Goal: Task Accomplishment & Management: Manage account settings

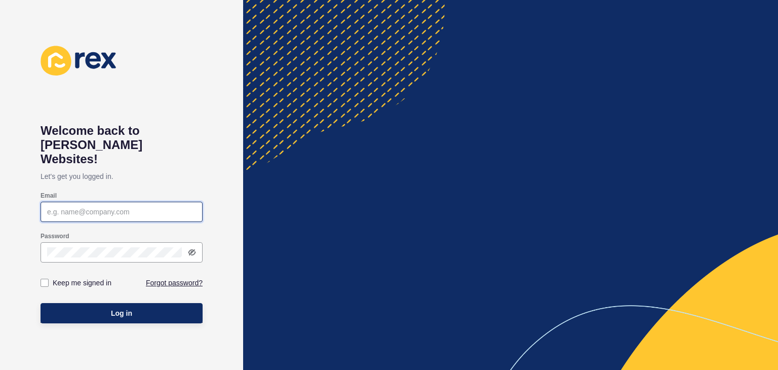
click at [115, 207] on input "Email" at bounding box center [121, 212] width 149 height 10
type input "[EMAIL_ADDRESS][DOMAIN_NAME]"
click at [191, 248] on icon at bounding box center [192, 252] width 8 height 8
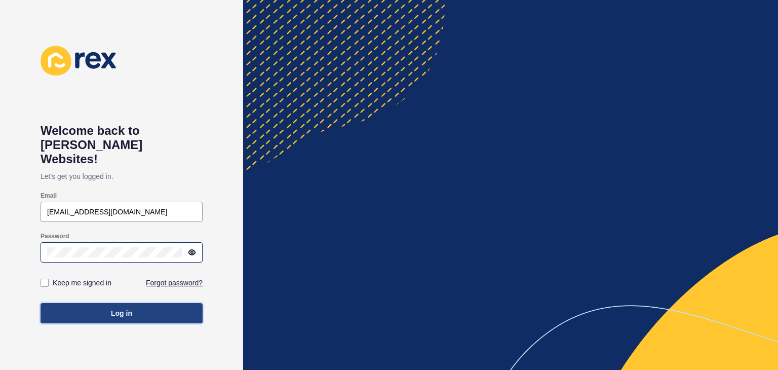
click at [108, 303] on button "Log in" at bounding box center [122, 313] width 162 height 20
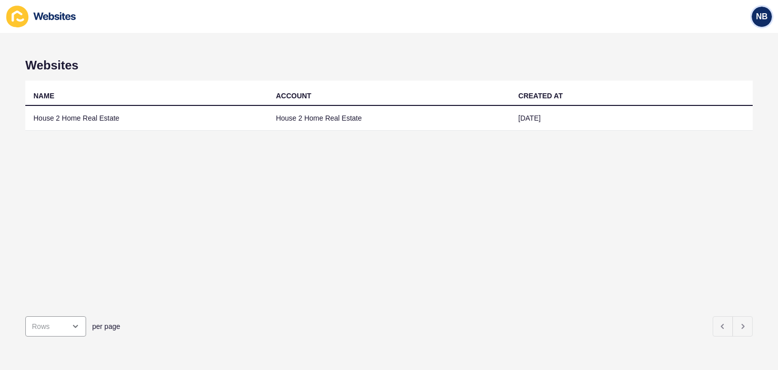
click at [757, 17] on span "NB" at bounding box center [762, 17] width 12 height 10
click at [409, 259] on div "NAME ACCOUNT CREATED AT House 2 Home Real Estate House 2 Home Real Estate [DATE]" at bounding box center [388, 194] width 727 height 227
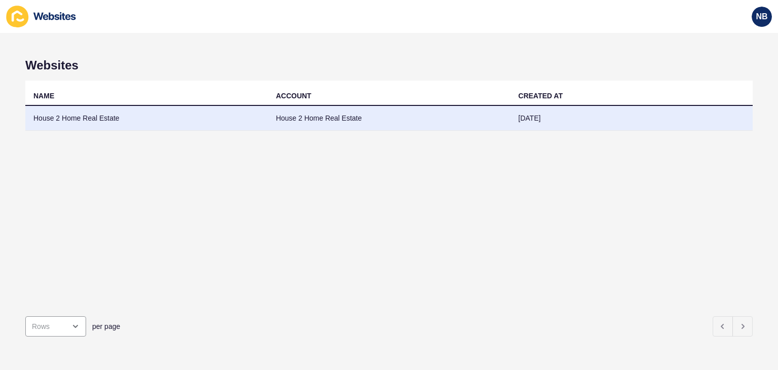
click at [93, 115] on td "House 2 Home Real Estate" at bounding box center [146, 118] width 243 height 25
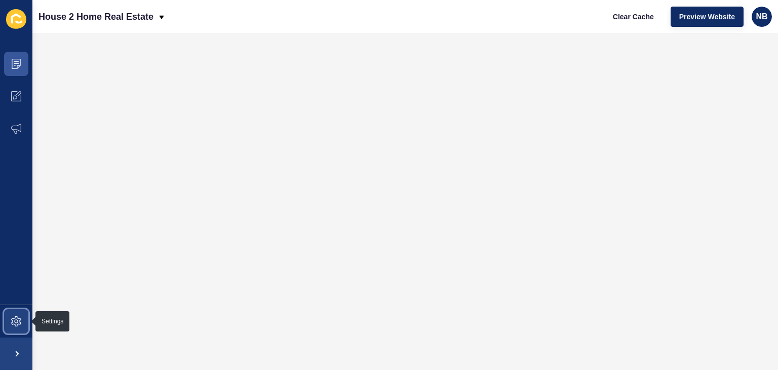
click at [13, 319] on icon at bounding box center [16, 321] width 10 height 10
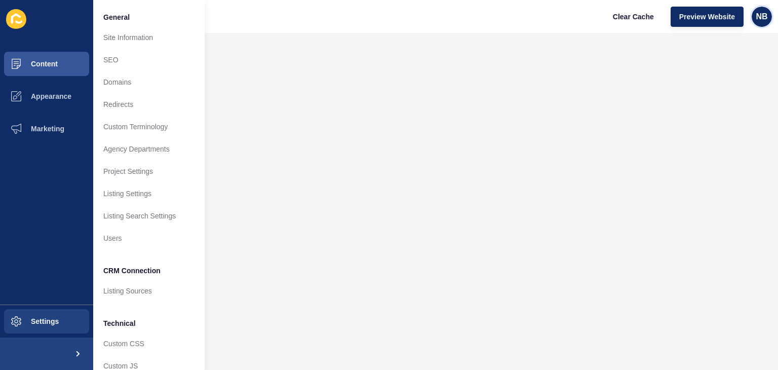
click at [763, 14] on span "NB" at bounding box center [762, 17] width 12 height 10
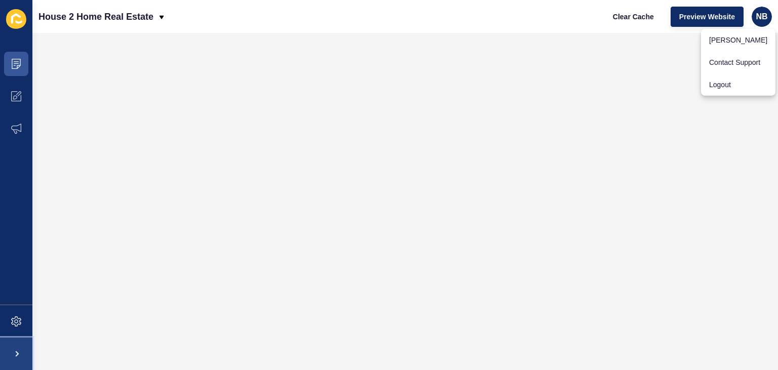
click at [16, 351] on span at bounding box center [16, 353] width 32 height 32
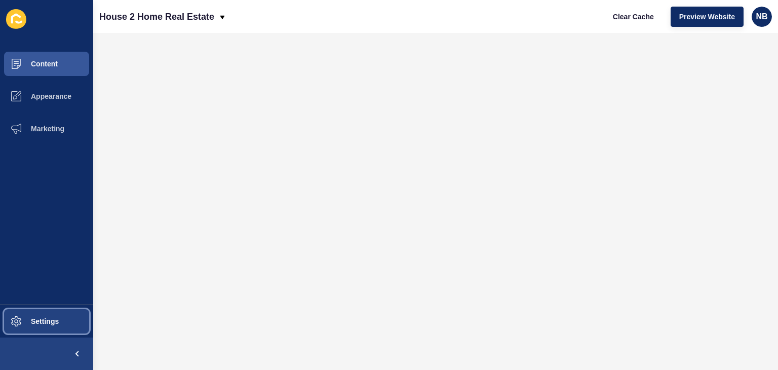
click at [35, 319] on span "Settings" at bounding box center [28, 321] width 60 height 8
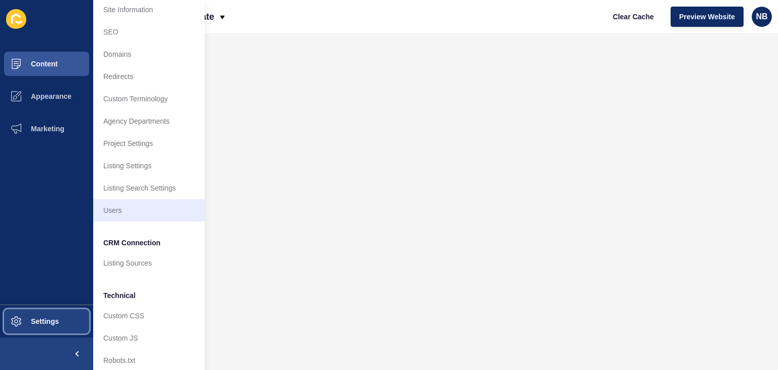
scroll to position [43, 0]
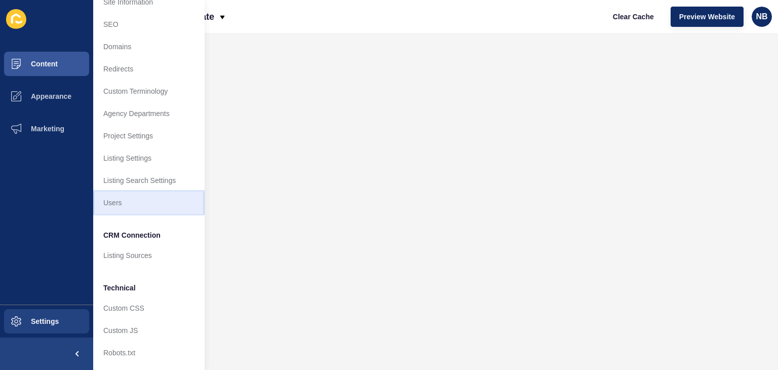
click at [122, 191] on link "Users" at bounding box center [148, 202] width 111 height 22
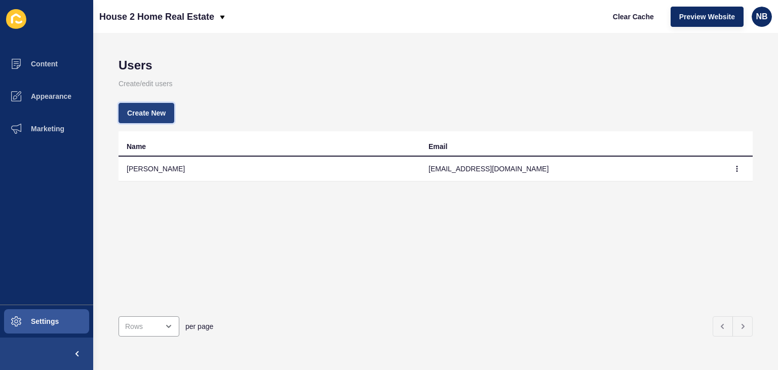
click at [158, 111] on span "Create New" at bounding box center [146, 113] width 38 height 10
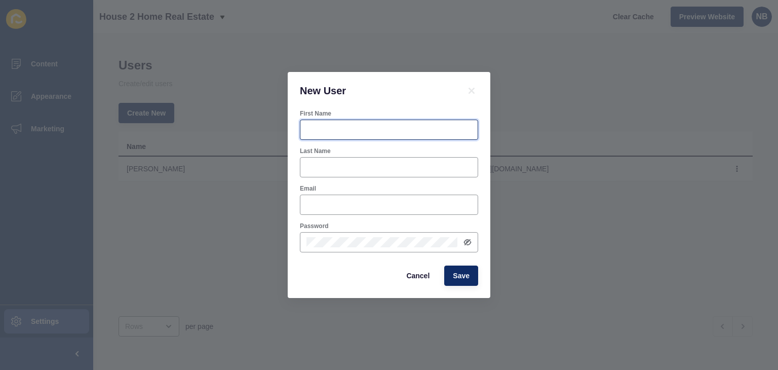
click at [327, 134] on input "First Name" at bounding box center [388, 130] width 165 height 10
click at [383, 131] on input "First Name" at bounding box center [388, 130] width 165 height 10
type input "Bec"
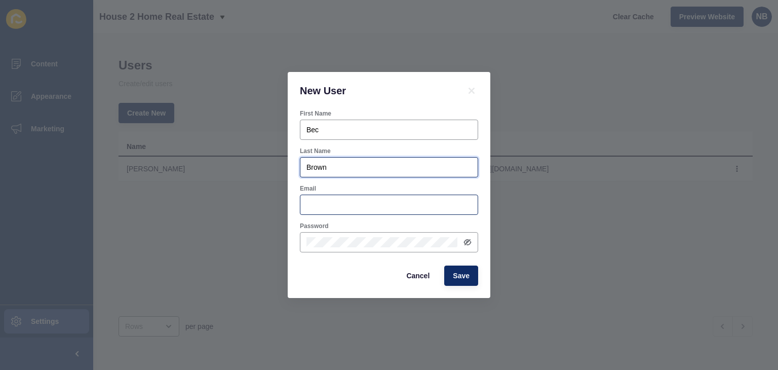
type input "Brown"
click at [347, 210] on div at bounding box center [389, 205] width 178 height 20
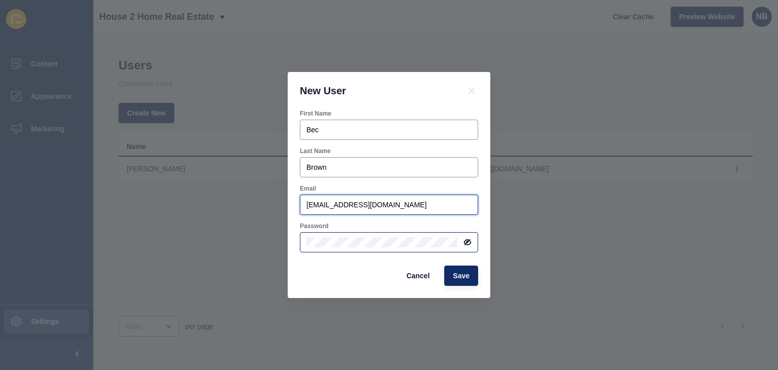
type input "[EMAIL_ADDRESS][DOMAIN_NAME]"
click at [465, 238] on icon at bounding box center [468, 242] width 8 height 8
click at [467, 274] on span "Save" at bounding box center [461, 276] width 17 height 10
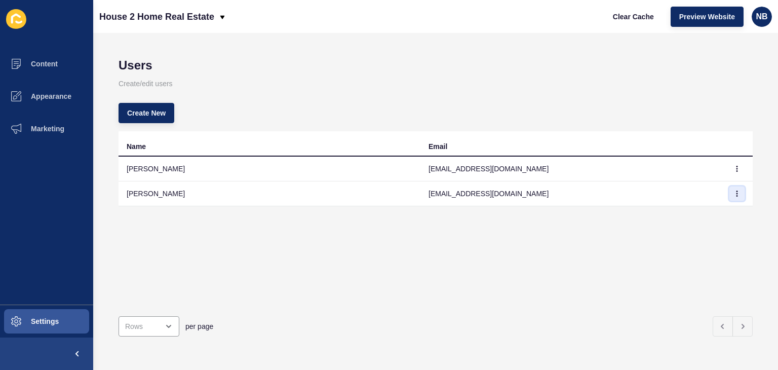
click at [729, 189] on button "button" at bounding box center [736, 193] width 15 height 14
click at [600, 254] on div "Name Email [PERSON_NAME] [EMAIL_ADDRESS][DOMAIN_NAME] Bec Brown [EMAIL_ADDRESS]…" at bounding box center [436, 219] width 634 height 177
click at [50, 61] on span "Content" at bounding box center [27, 64] width 59 height 8
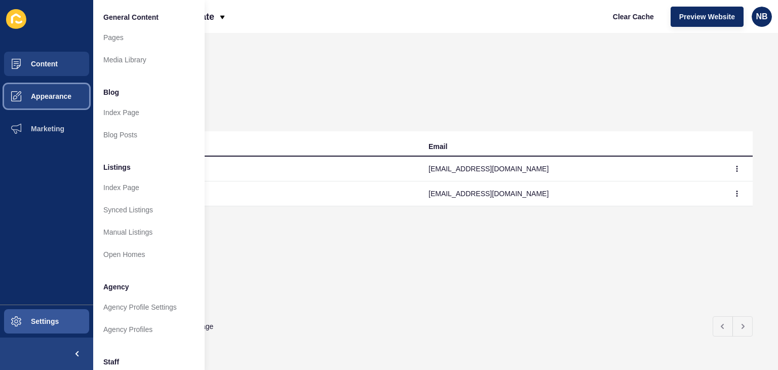
click at [51, 96] on span "Appearance" at bounding box center [34, 96] width 73 height 8
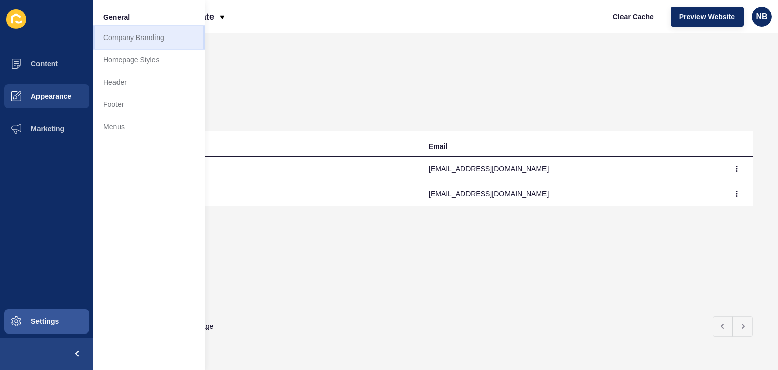
click at [134, 36] on link "Company Branding" at bounding box center [148, 37] width 111 height 22
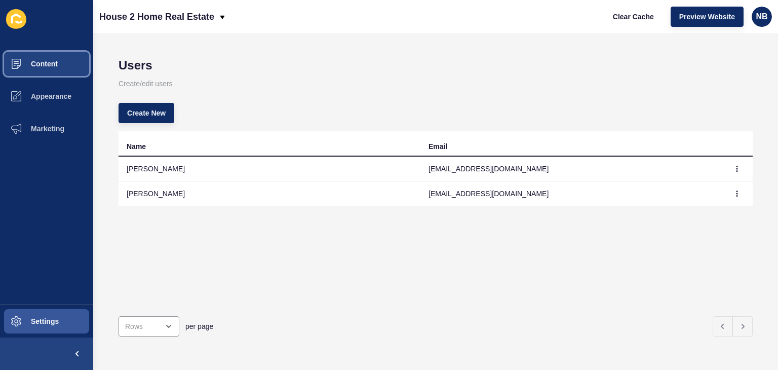
click at [65, 59] on button "Content" at bounding box center [46, 64] width 93 height 32
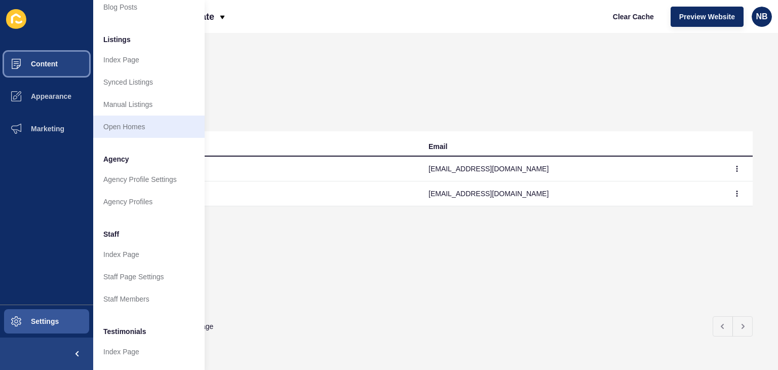
scroll to position [152, 0]
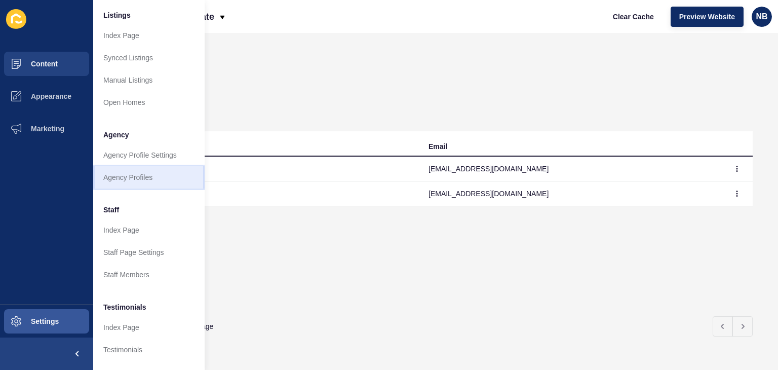
click at [134, 173] on link "Agency Profiles" at bounding box center [148, 177] width 111 height 22
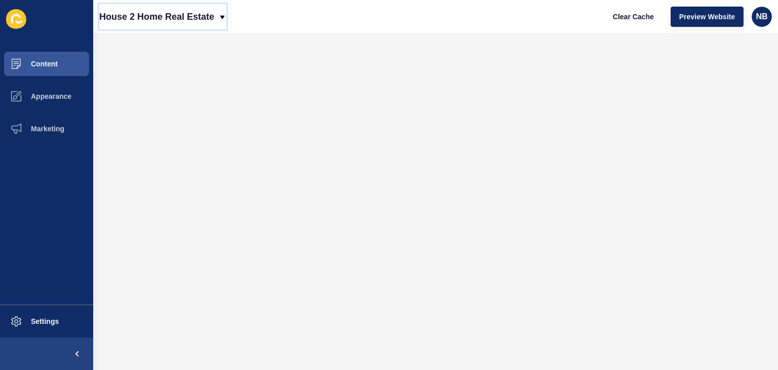
click at [221, 12] on div "House 2 Home Real Estate" at bounding box center [162, 16] width 127 height 25
click at [262, 19] on div "House 2 Home Real Estate Clear Cache Preview Website NB" at bounding box center [435, 16] width 685 height 33
click at [34, 61] on span "Content" at bounding box center [27, 64] width 59 height 8
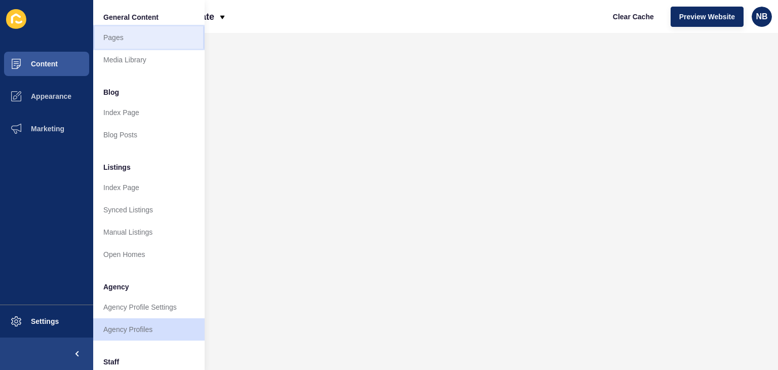
click at [115, 32] on link "Pages" at bounding box center [148, 37] width 111 height 22
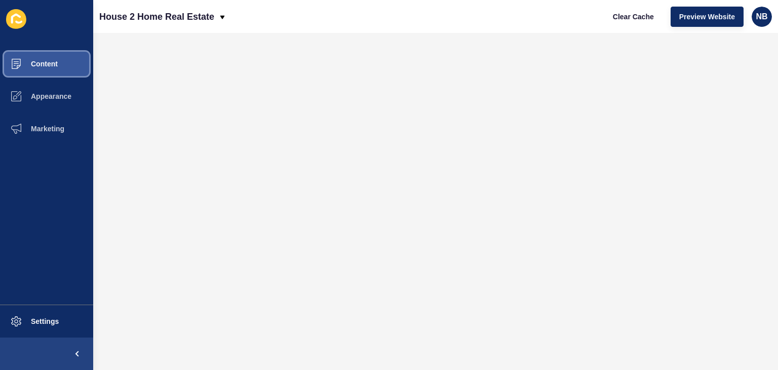
click at [17, 62] on span "Content" at bounding box center [27, 64] width 59 height 8
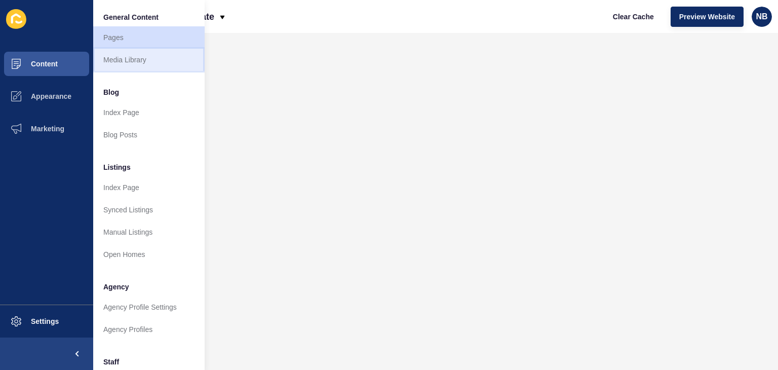
click at [121, 58] on link "Media Library" at bounding box center [148, 60] width 111 height 22
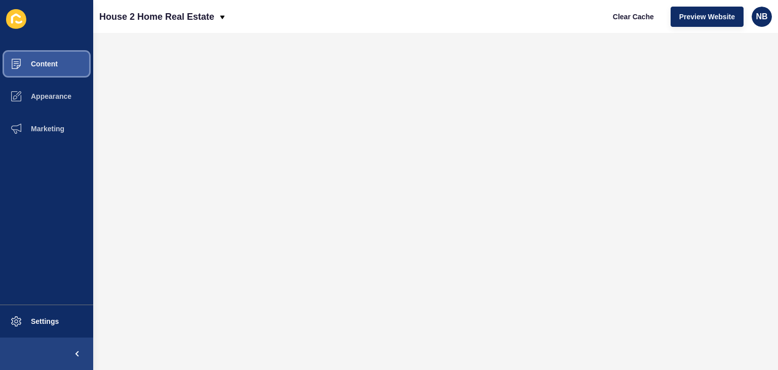
click at [25, 63] on span "Content" at bounding box center [27, 64] width 59 height 8
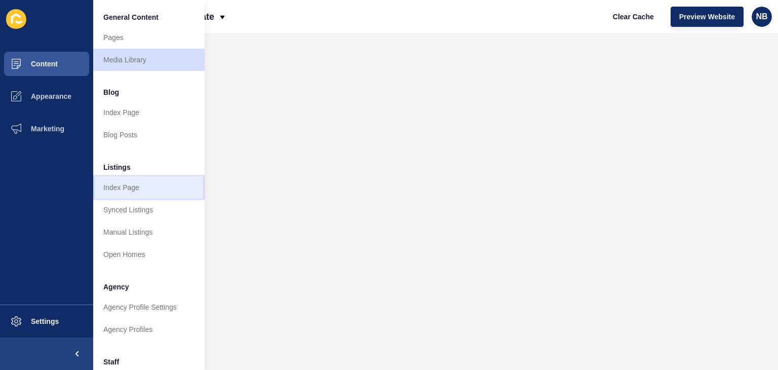
click at [128, 186] on link "Index Page" at bounding box center [148, 187] width 111 height 22
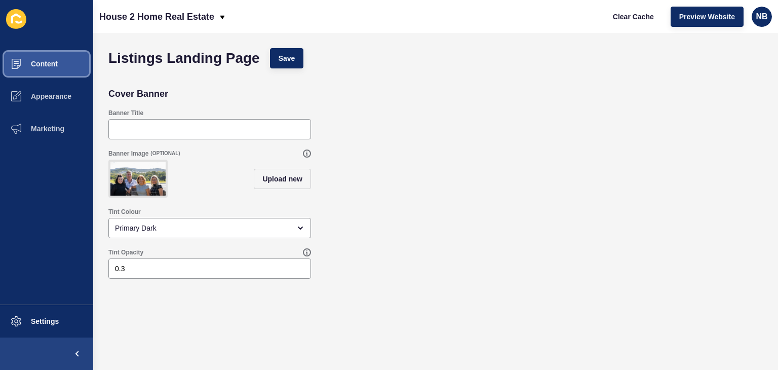
click at [24, 65] on span "Content" at bounding box center [27, 64] width 59 height 8
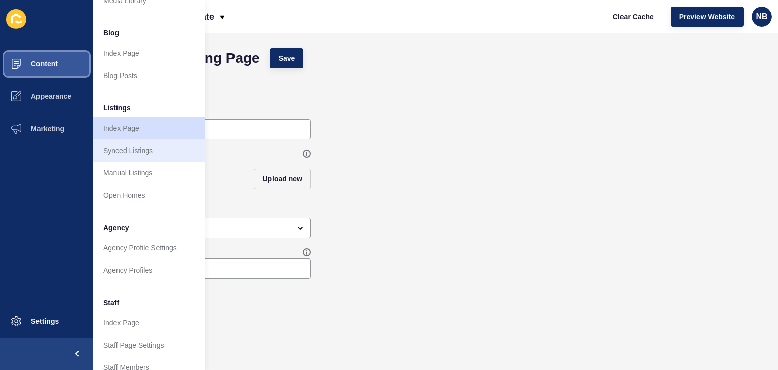
scroll to position [152, 0]
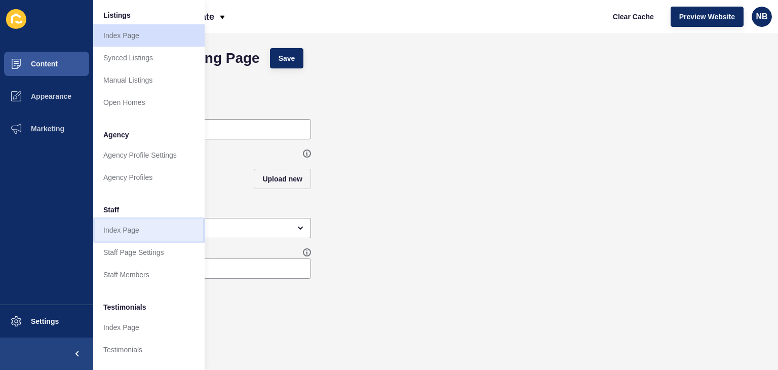
click at [123, 228] on link "Index Page" at bounding box center [148, 230] width 111 height 22
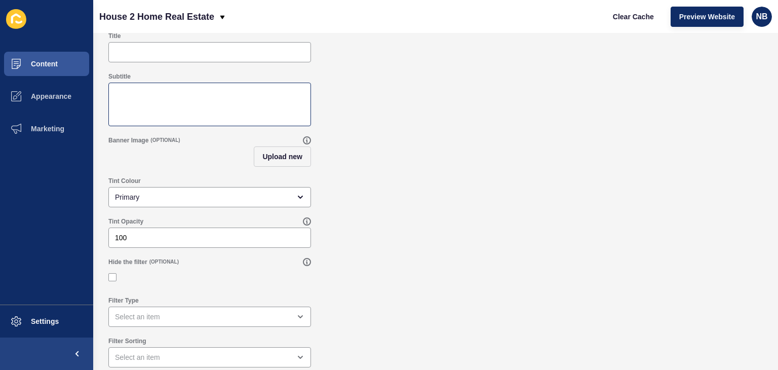
scroll to position [79, 0]
click at [59, 63] on button "Content" at bounding box center [46, 64] width 93 height 32
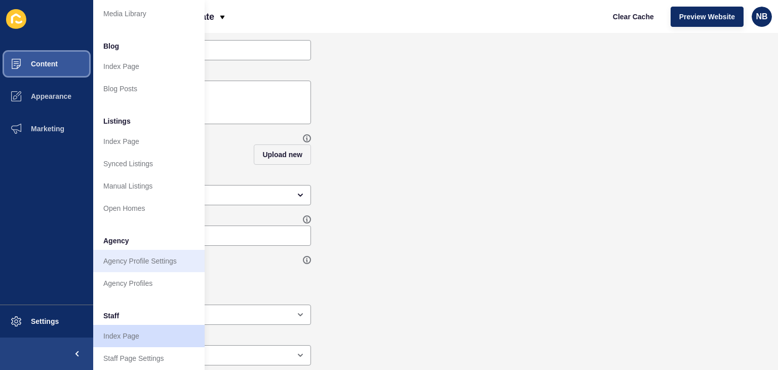
scroll to position [152, 0]
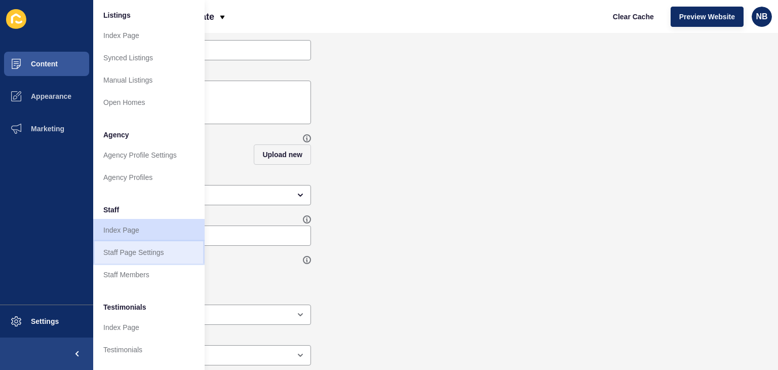
click at [114, 252] on link "Staff Page Settings" at bounding box center [148, 252] width 111 height 22
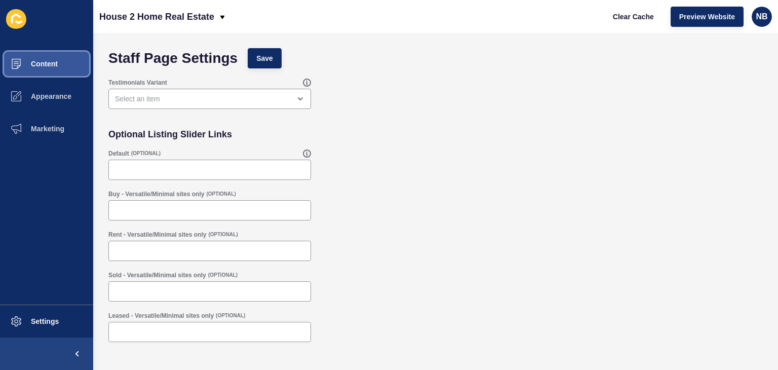
click at [36, 61] on span "Content" at bounding box center [27, 64] width 59 height 8
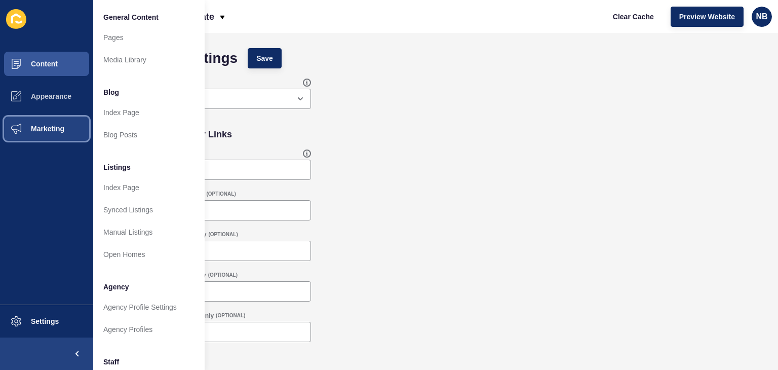
click at [40, 125] on span "Marketing" at bounding box center [31, 129] width 66 height 8
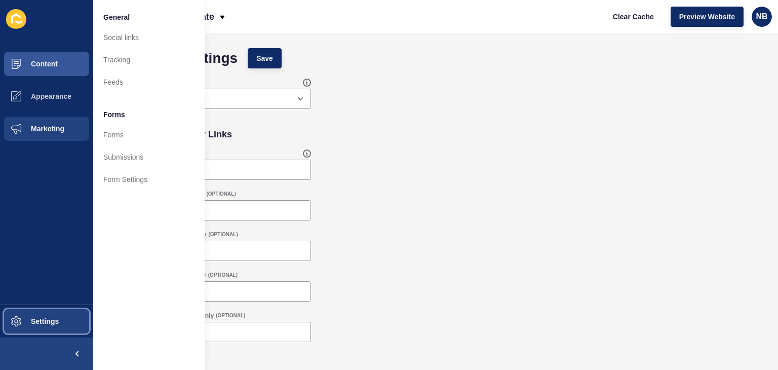
click at [58, 323] on span "Settings" at bounding box center [28, 321] width 60 height 8
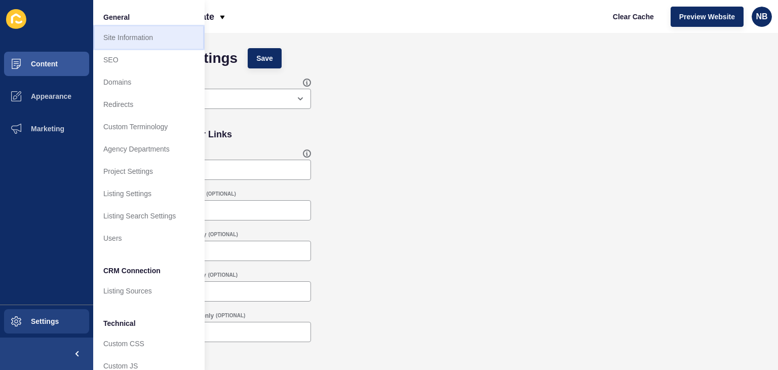
click at [124, 31] on link "Site Information" at bounding box center [148, 37] width 111 height 22
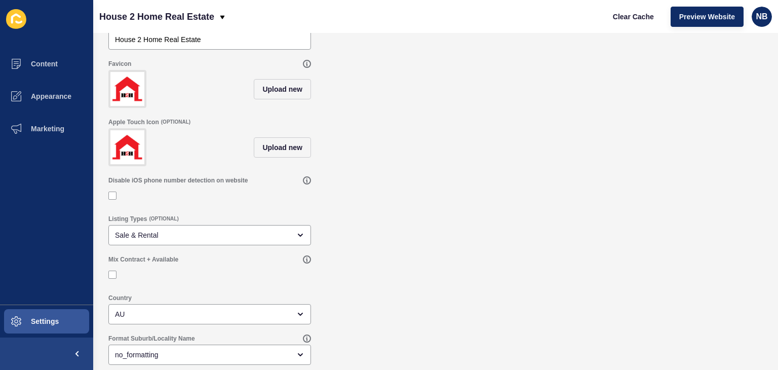
scroll to position [75, 0]
click at [47, 321] on span "Settings" at bounding box center [28, 321] width 60 height 8
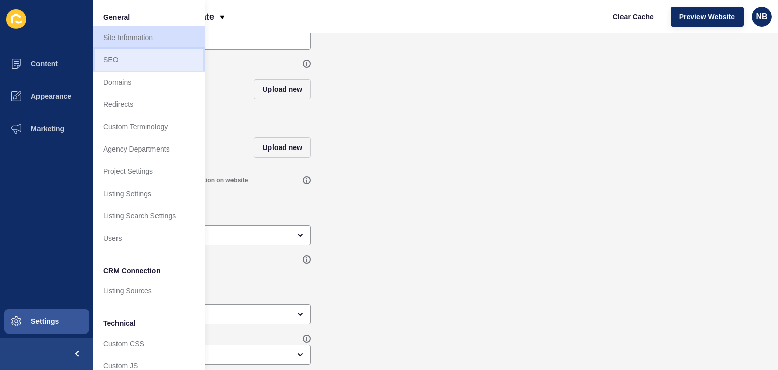
click at [128, 58] on link "SEO" at bounding box center [148, 60] width 111 height 22
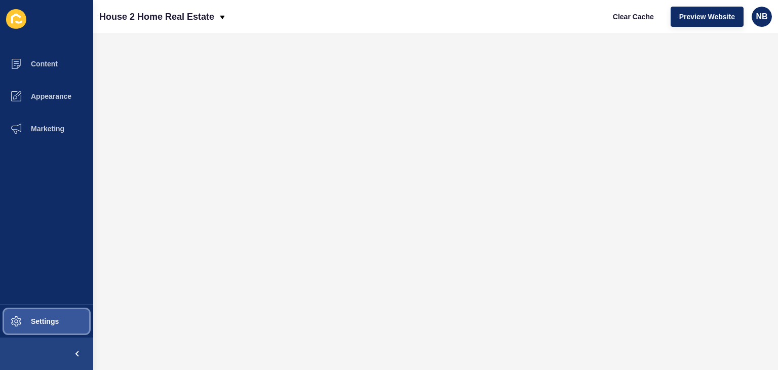
click at [58, 312] on button "Settings" at bounding box center [46, 321] width 93 height 32
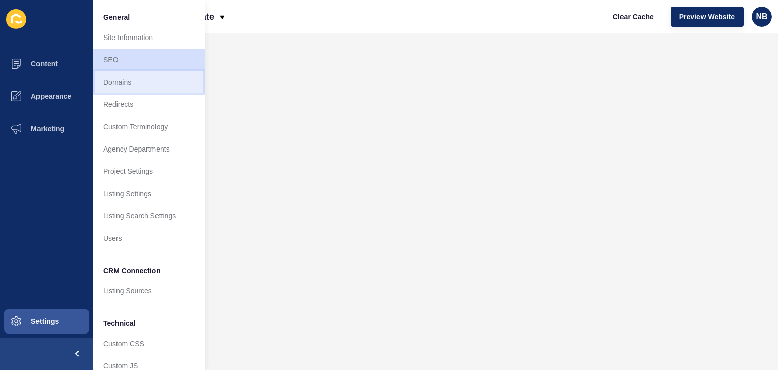
click at [123, 82] on link "Domains" at bounding box center [148, 82] width 111 height 22
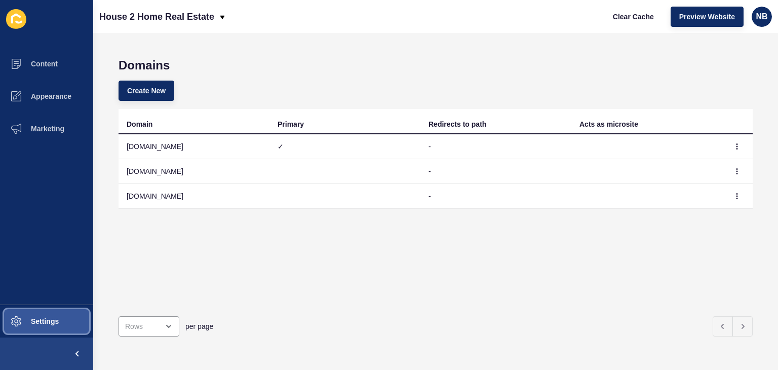
click at [54, 322] on span "Settings" at bounding box center [28, 321] width 60 height 8
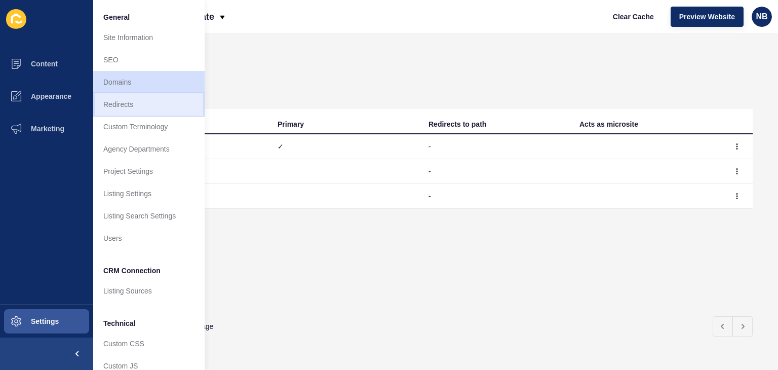
click at [137, 103] on link "Redirects" at bounding box center [148, 104] width 111 height 22
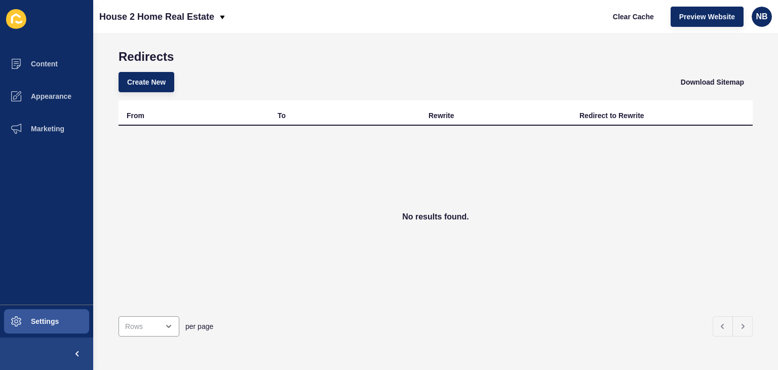
scroll to position [16, 0]
click at [48, 322] on span "Settings" at bounding box center [28, 321] width 60 height 8
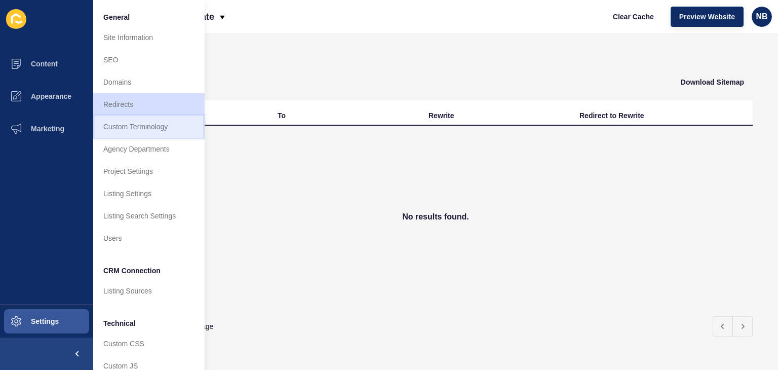
click at [152, 127] on link "Custom Terminology" at bounding box center [148, 126] width 111 height 22
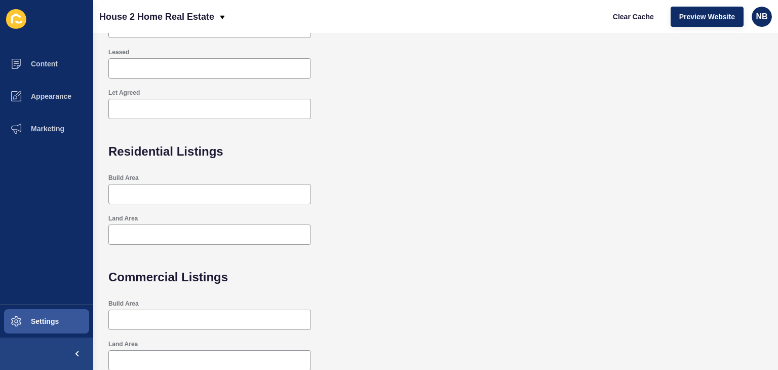
scroll to position [283, 0]
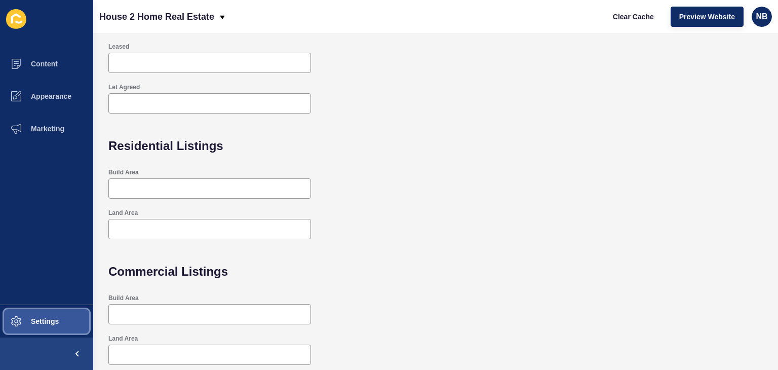
click at [43, 317] on span "Settings" at bounding box center [28, 321] width 60 height 8
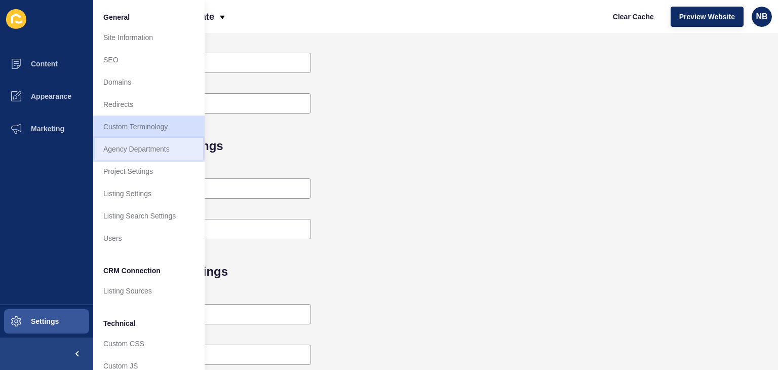
click at [156, 146] on link "Agency Departments" at bounding box center [148, 149] width 111 height 22
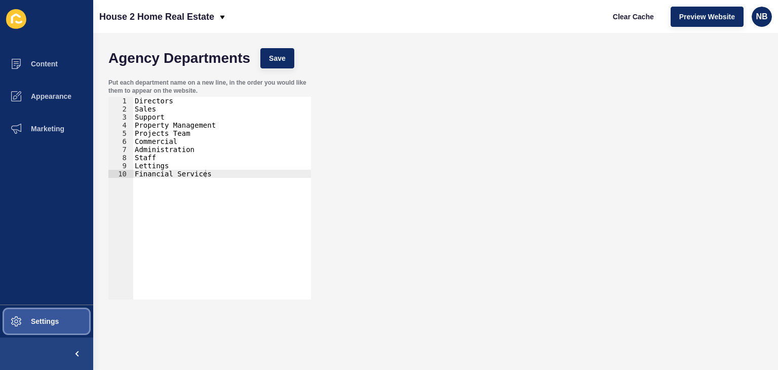
click at [59, 315] on button "Settings" at bounding box center [46, 321] width 93 height 32
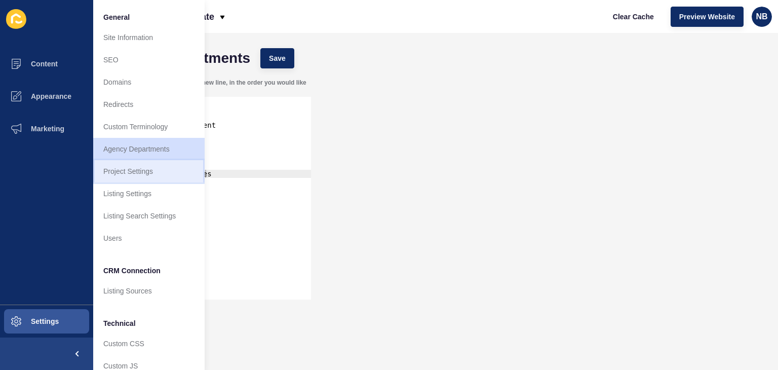
click at [140, 171] on link "Project Settings" at bounding box center [148, 171] width 111 height 22
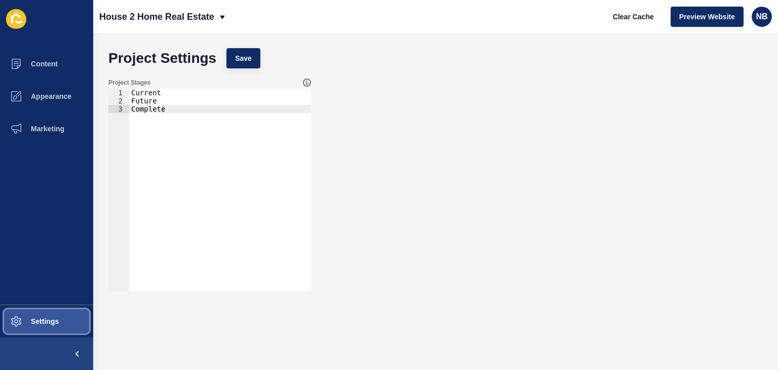
click at [41, 321] on span "Settings" at bounding box center [28, 321] width 60 height 8
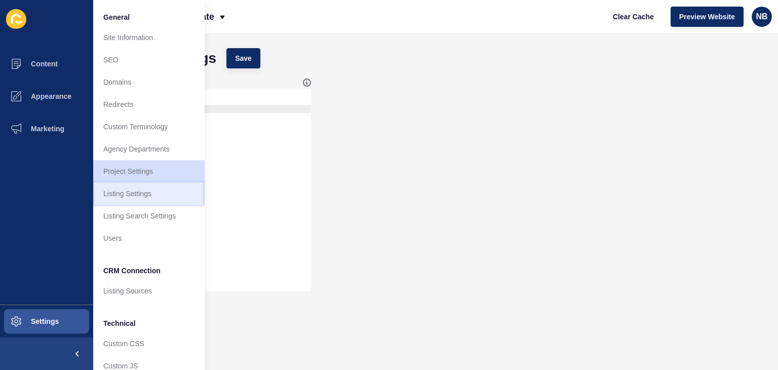
click at [142, 191] on link "Listing Settings" at bounding box center [148, 193] width 111 height 22
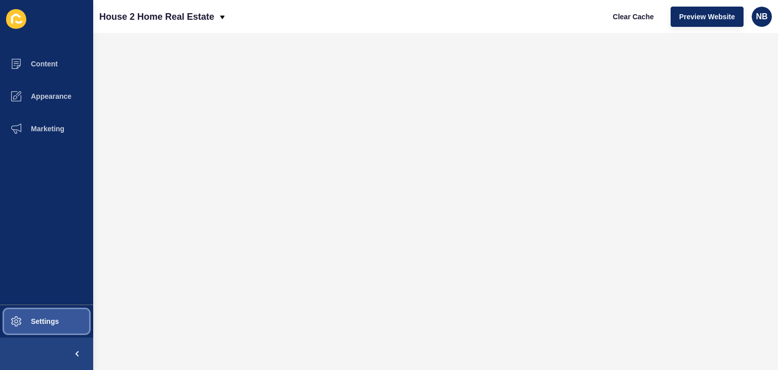
click at [48, 318] on span "Settings" at bounding box center [28, 321] width 60 height 8
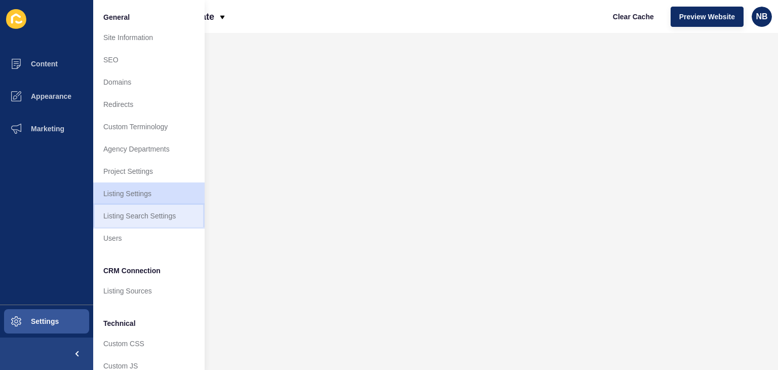
click at [161, 213] on link "Listing Search Settings" at bounding box center [148, 216] width 111 height 22
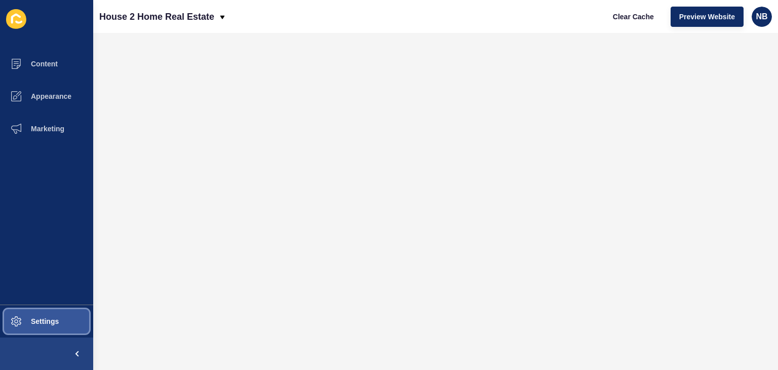
click at [27, 322] on span "Settings" at bounding box center [28, 321] width 60 height 8
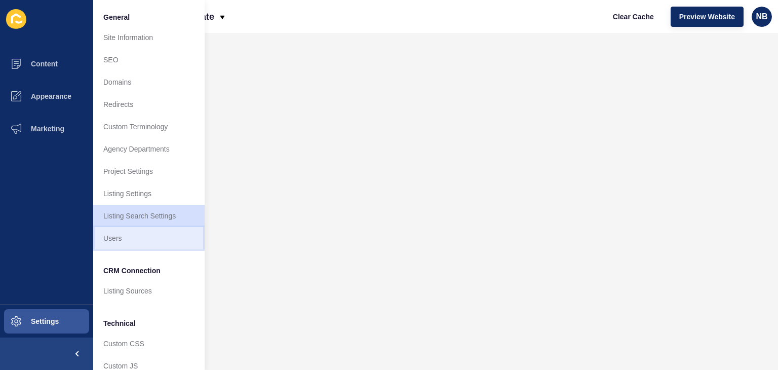
click at [118, 237] on link "Users" at bounding box center [148, 238] width 111 height 22
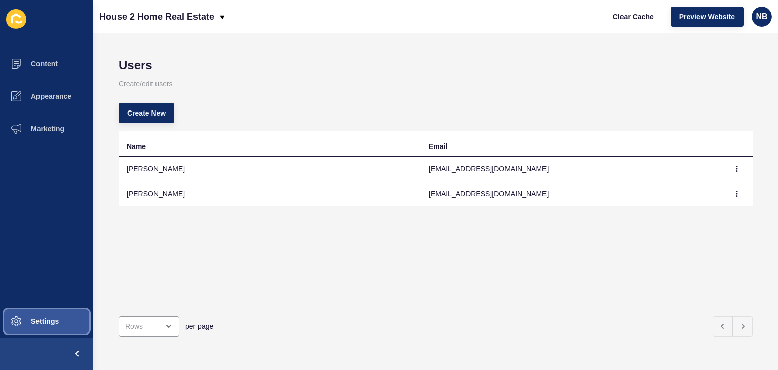
click at [24, 321] on span "Settings" at bounding box center [28, 321] width 60 height 8
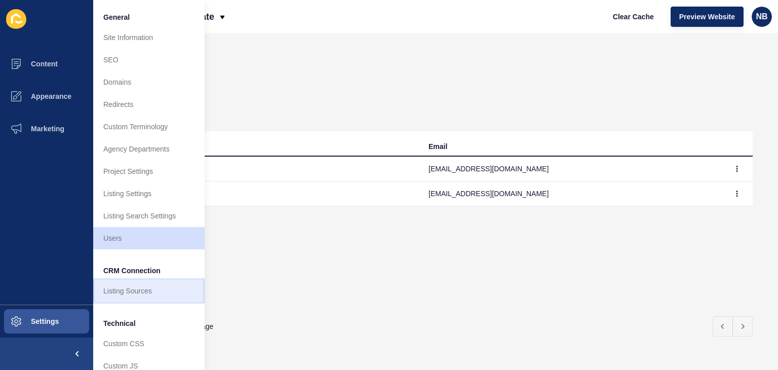
click at [126, 292] on link "Listing Sources" at bounding box center [148, 291] width 111 height 22
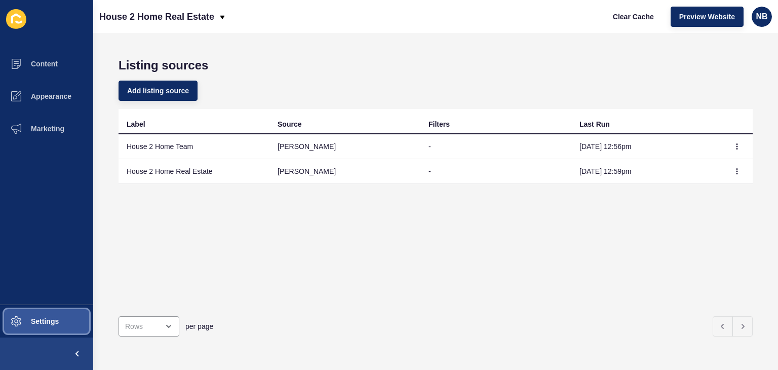
click at [47, 322] on span "Settings" at bounding box center [28, 321] width 60 height 8
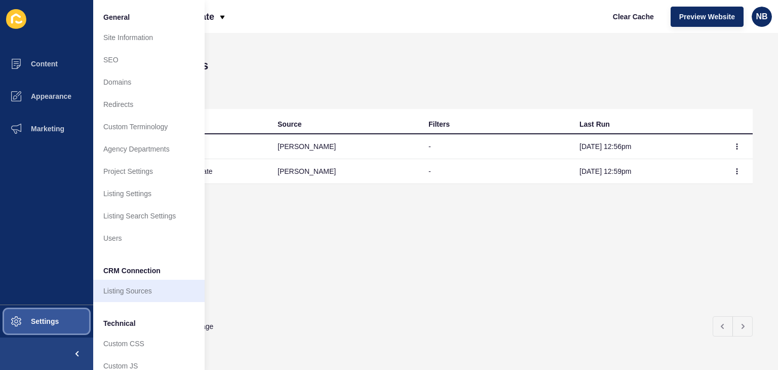
scroll to position [43, 0]
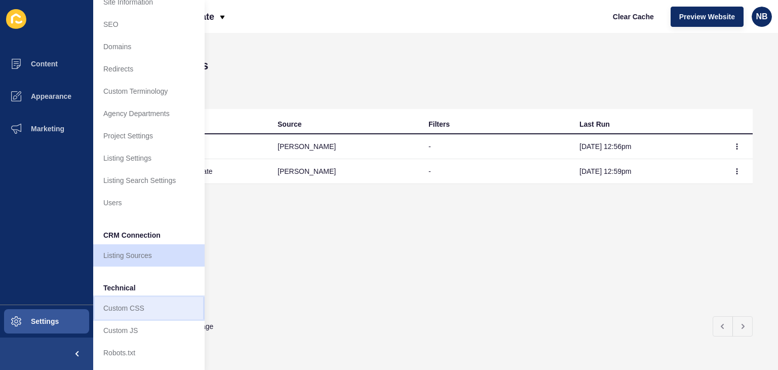
click at [119, 297] on link "Custom CSS" at bounding box center [148, 308] width 111 height 22
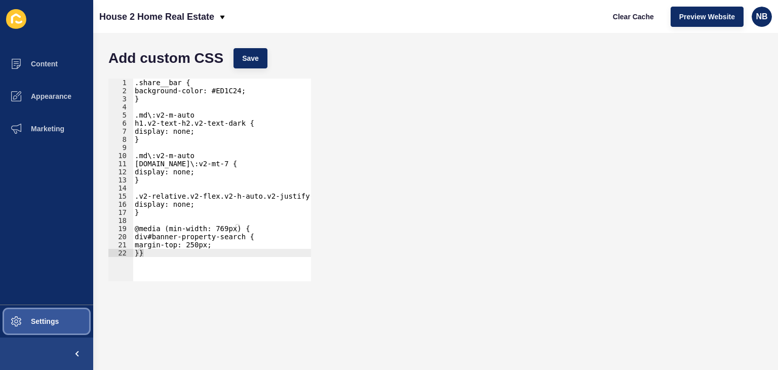
click at [53, 318] on span "Settings" at bounding box center [28, 321] width 60 height 8
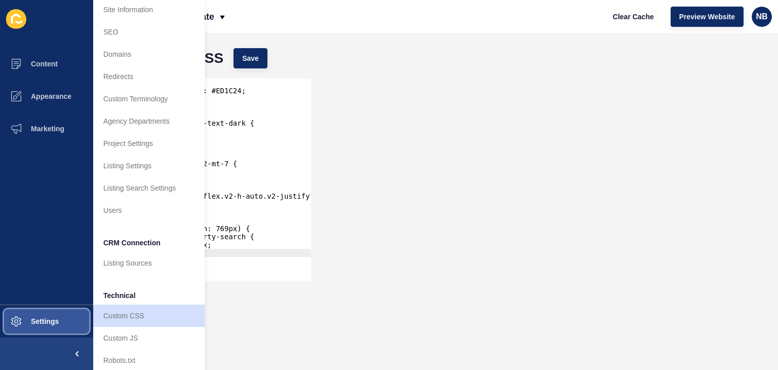
scroll to position [43, 0]
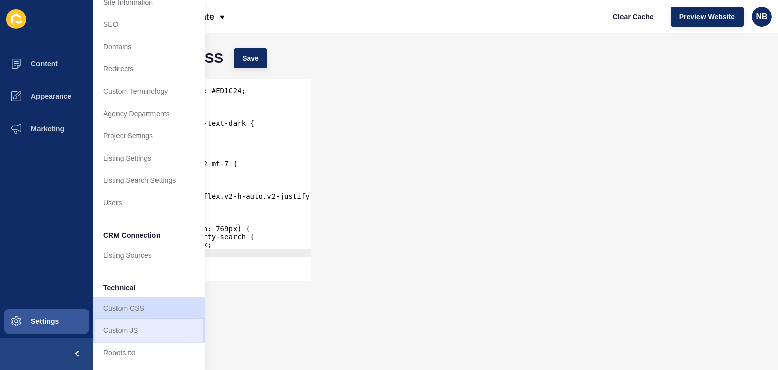
click at [118, 319] on link "Custom JS" at bounding box center [148, 330] width 111 height 22
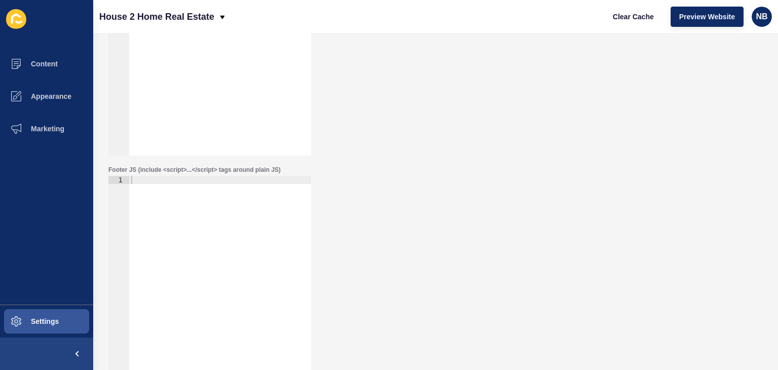
scroll to position [149, 0]
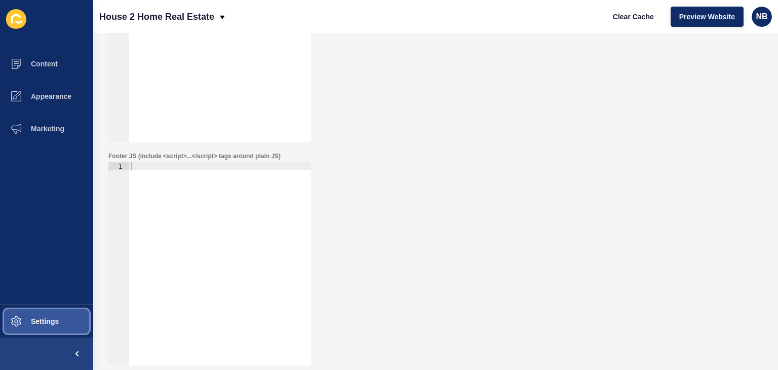
click at [52, 322] on span "Settings" at bounding box center [28, 321] width 60 height 8
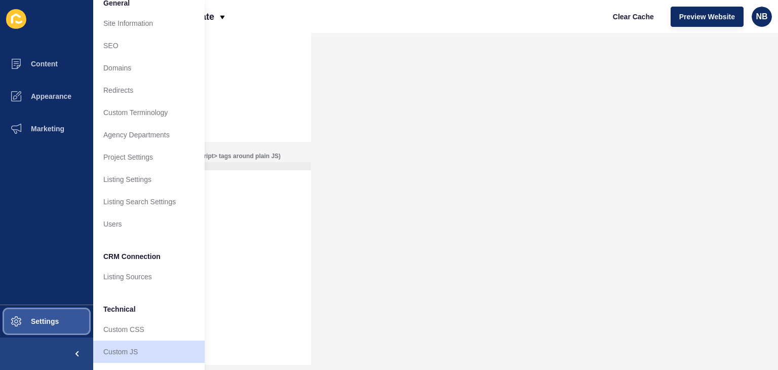
scroll to position [0, 0]
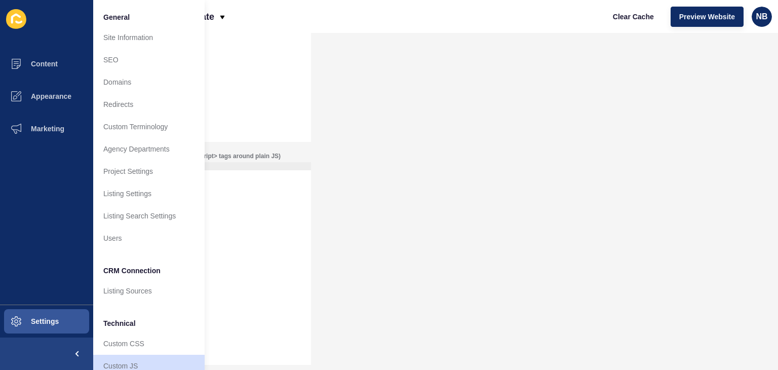
click at [52, 209] on ul "Content Appearance Marketing" at bounding box center [46, 176] width 93 height 257
click at [49, 125] on span "Marketing" at bounding box center [31, 129] width 66 height 8
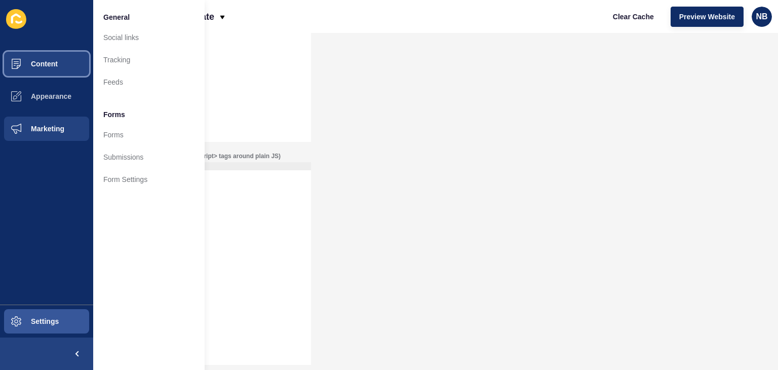
click at [49, 57] on button "Content" at bounding box center [46, 64] width 93 height 32
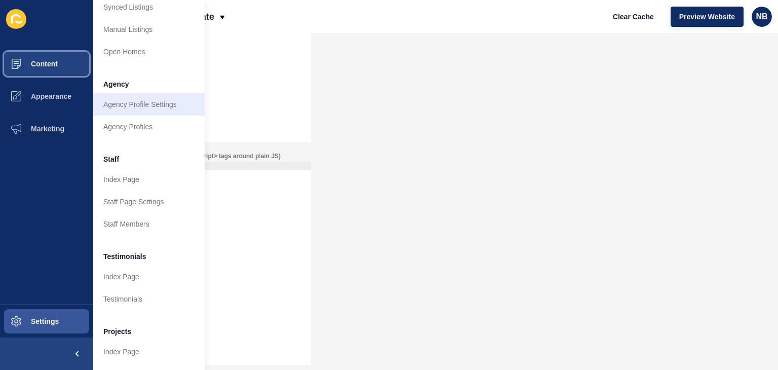
scroll to position [231, 0]
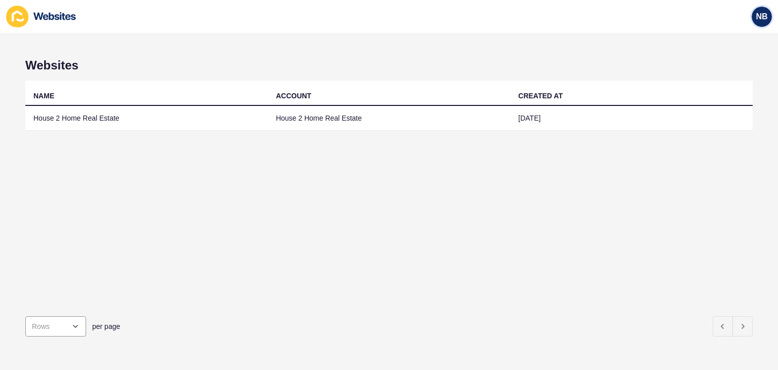
click at [763, 17] on span "NB" at bounding box center [762, 17] width 12 height 10
click at [737, 60] on link "Contact Support" at bounding box center [738, 62] width 74 height 22
